Goal: Check status: Check status

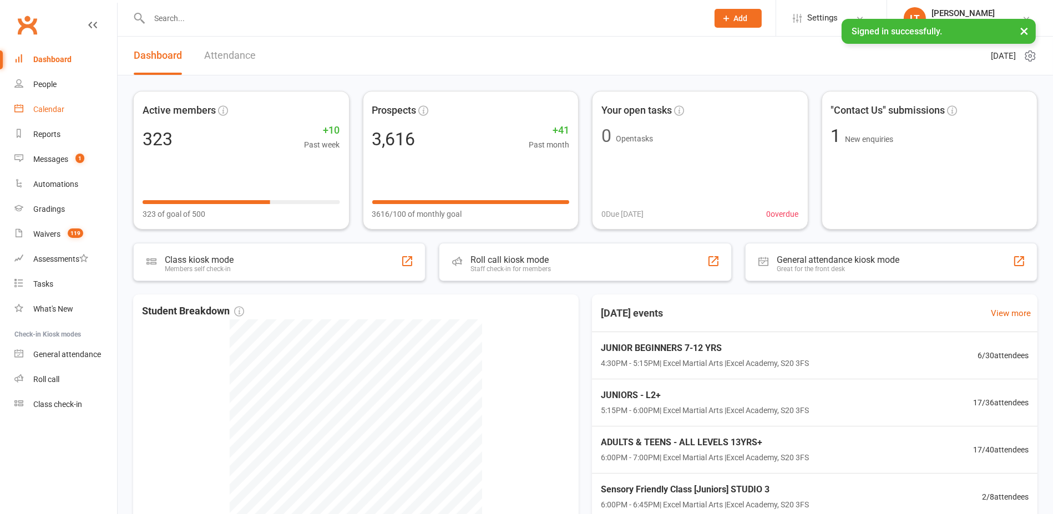
click at [52, 100] on link "Calendar" at bounding box center [65, 109] width 103 height 25
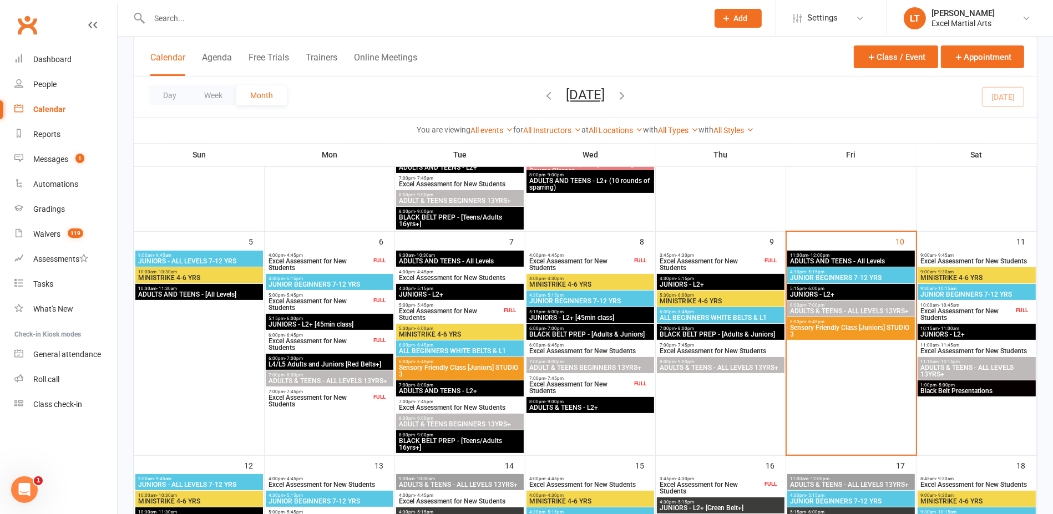
scroll to position [278, 0]
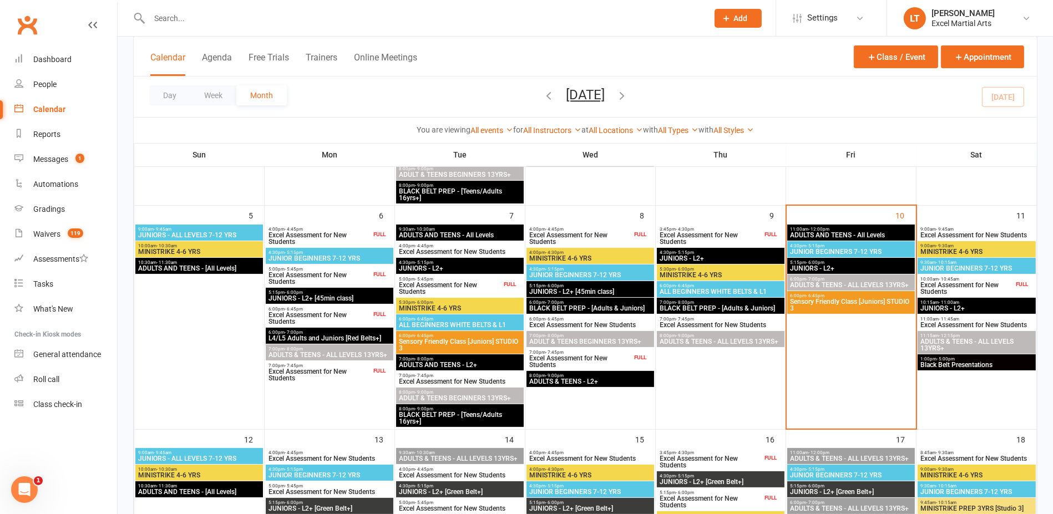
click at [986, 292] on span "Excel Assessment for New Students" at bounding box center [967, 288] width 94 height 13
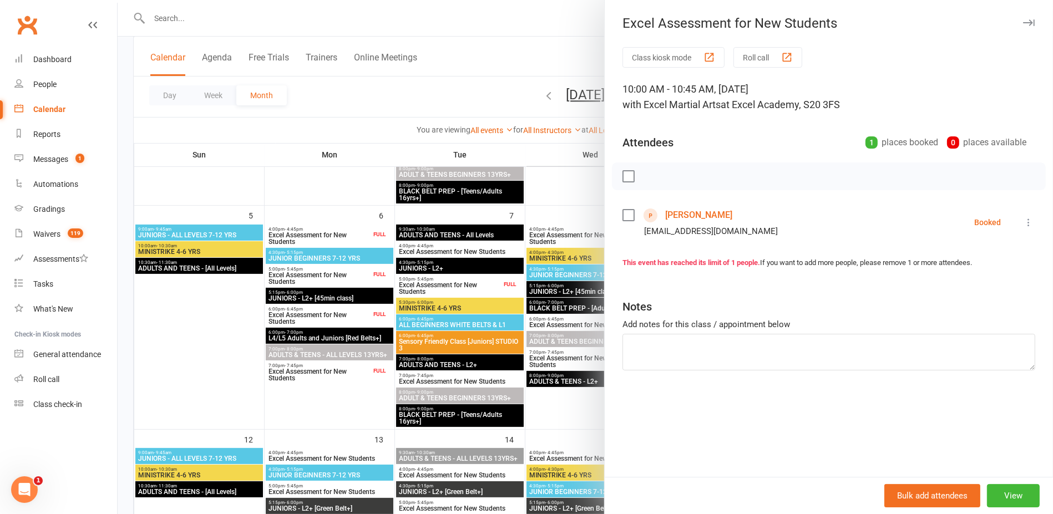
click at [576, 202] on div at bounding box center [586, 257] width 936 height 514
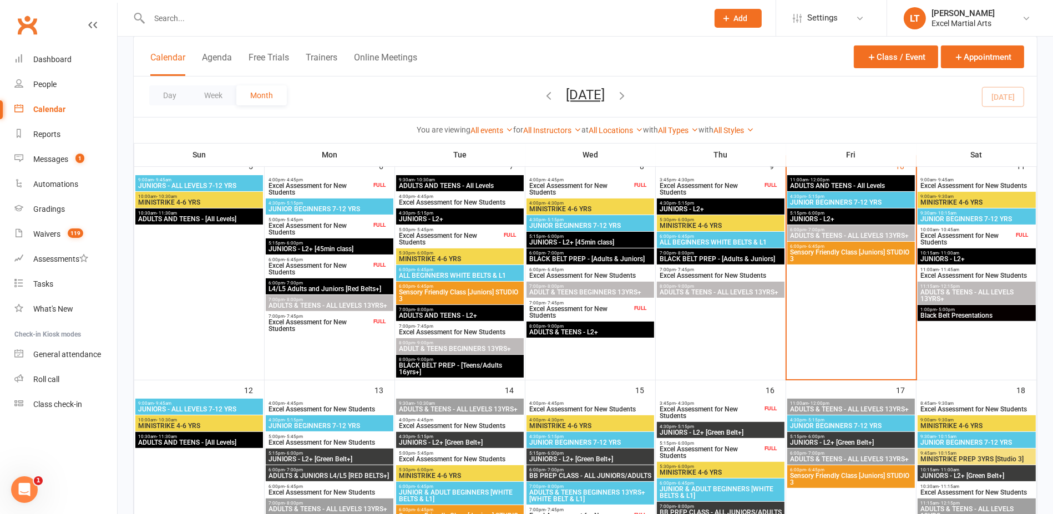
scroll to position [347, 0]
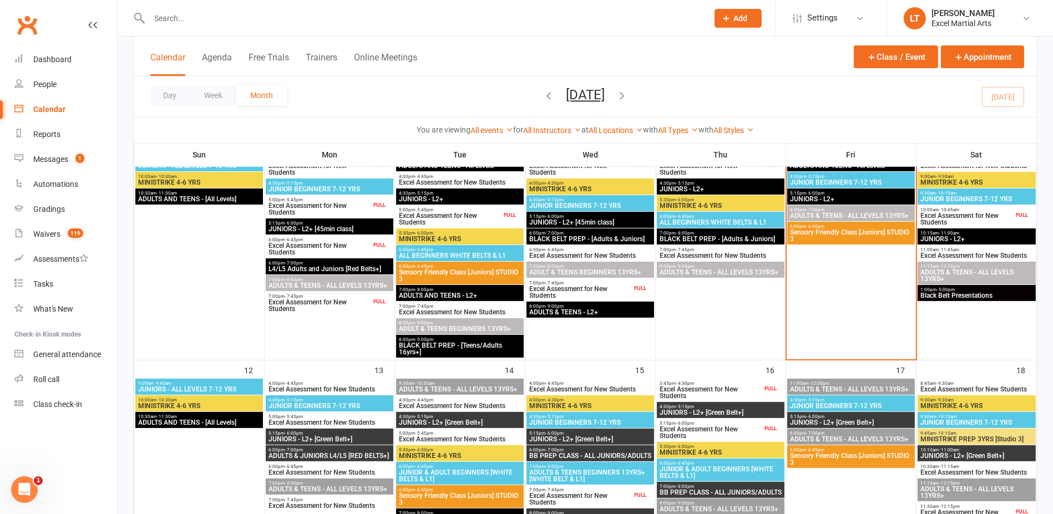
click at [947, 217] on span "Excel Assessment for New Students" at bounding box center [967, 219] width 94 height 13
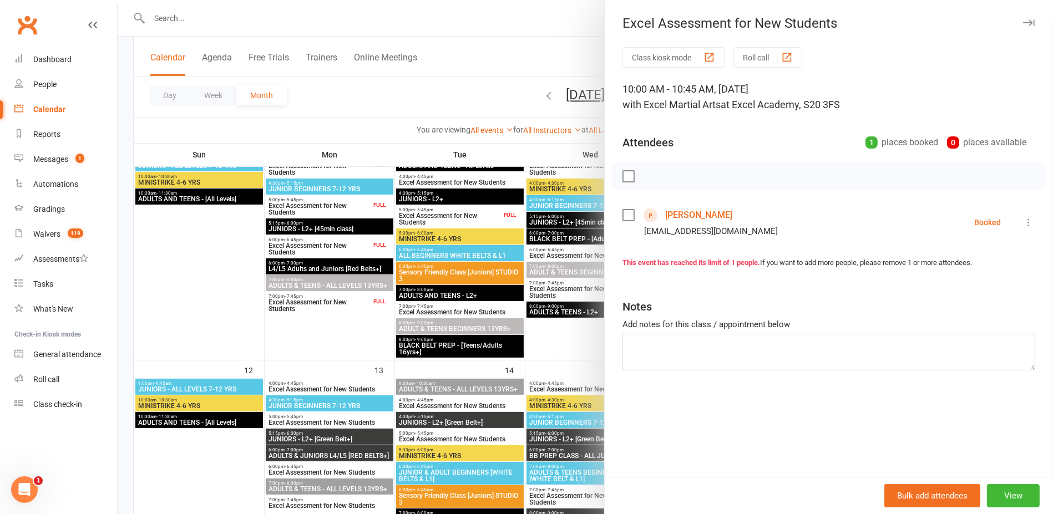
click at [700, 217] on link "[PERSON_NAME]" at bounding box center [698, 215] width 67 height 18
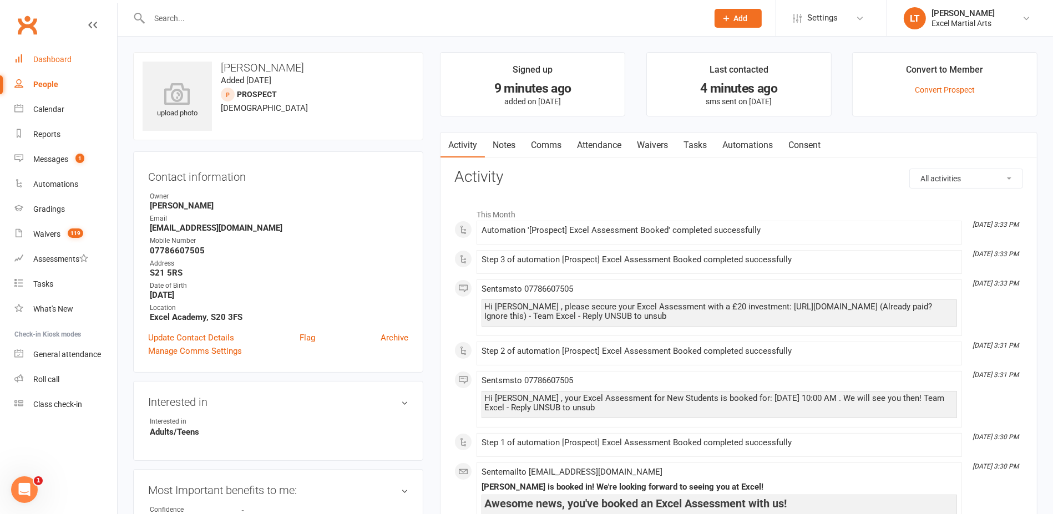
click at [51, 60] on div "Dashboard" at bounding box center [52, 59] width 38 height 9
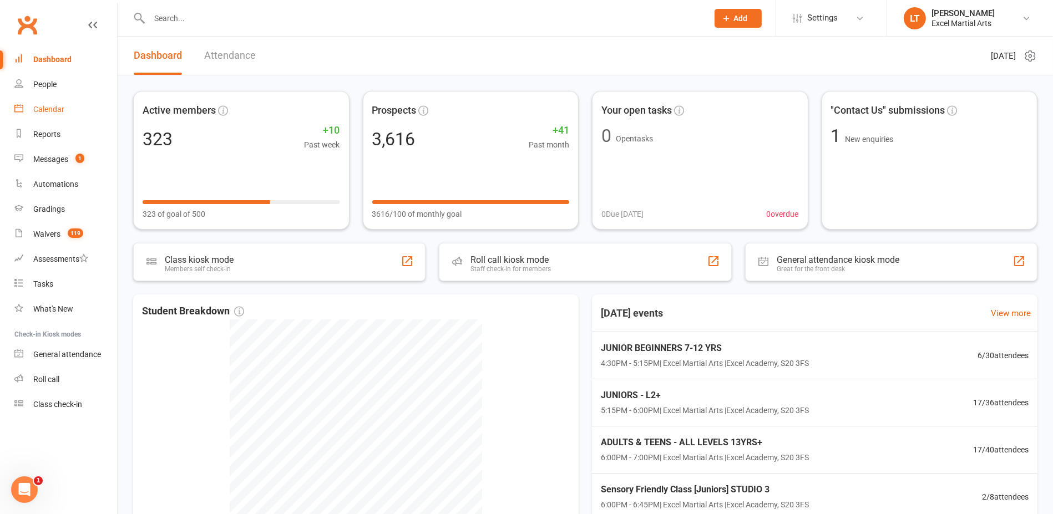
click at [32, 105] on link "Calendar" at bounding box center [65, 109] width 103 height 25
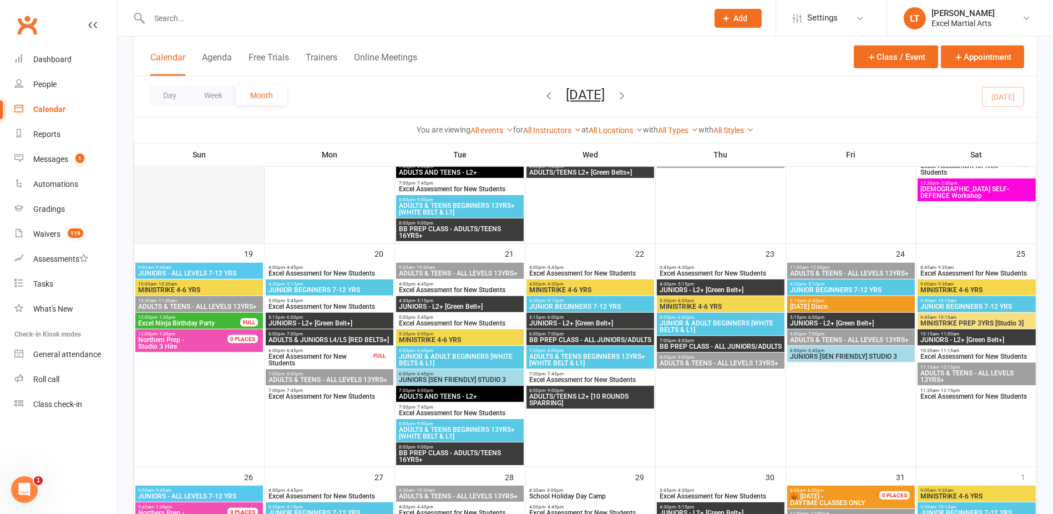
drag, startPoint x: 314, startPoint y: 243, endPoint x: 199, endPoint y: 217, distance: 117.7
click at [199, 217] on div at bounding box center [199, 138] width 128 height 210
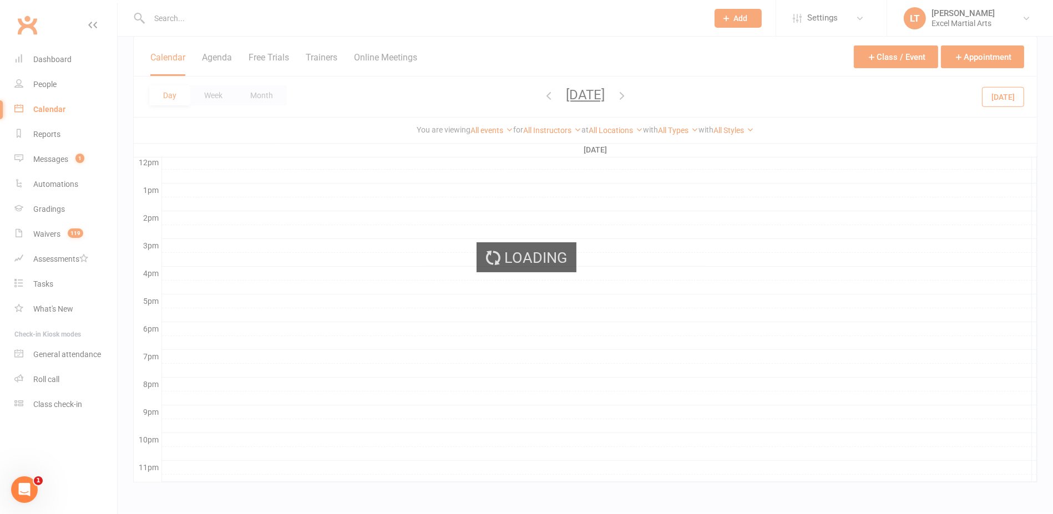
scroll to position [402, 0]
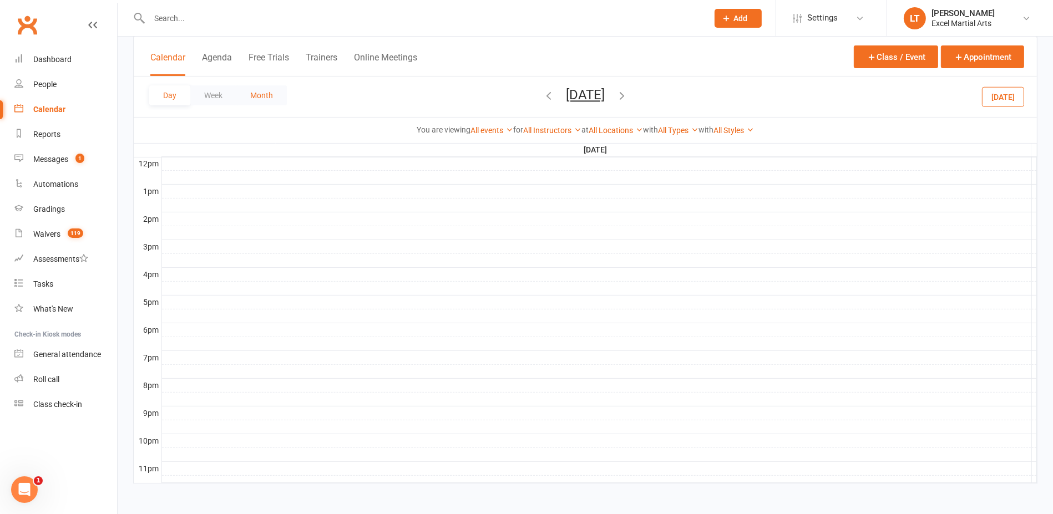
click at [246, 96] on button "Month" at bounding box center [261, 95] width 51 height 20
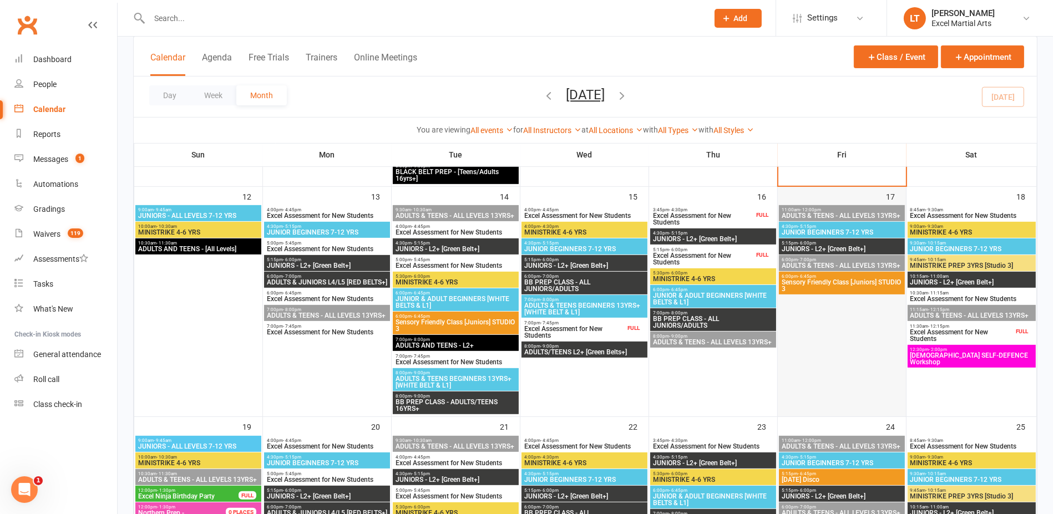
scroll to position [541, 0]
